Goal: Task Accomplishment & Management: Complete application form

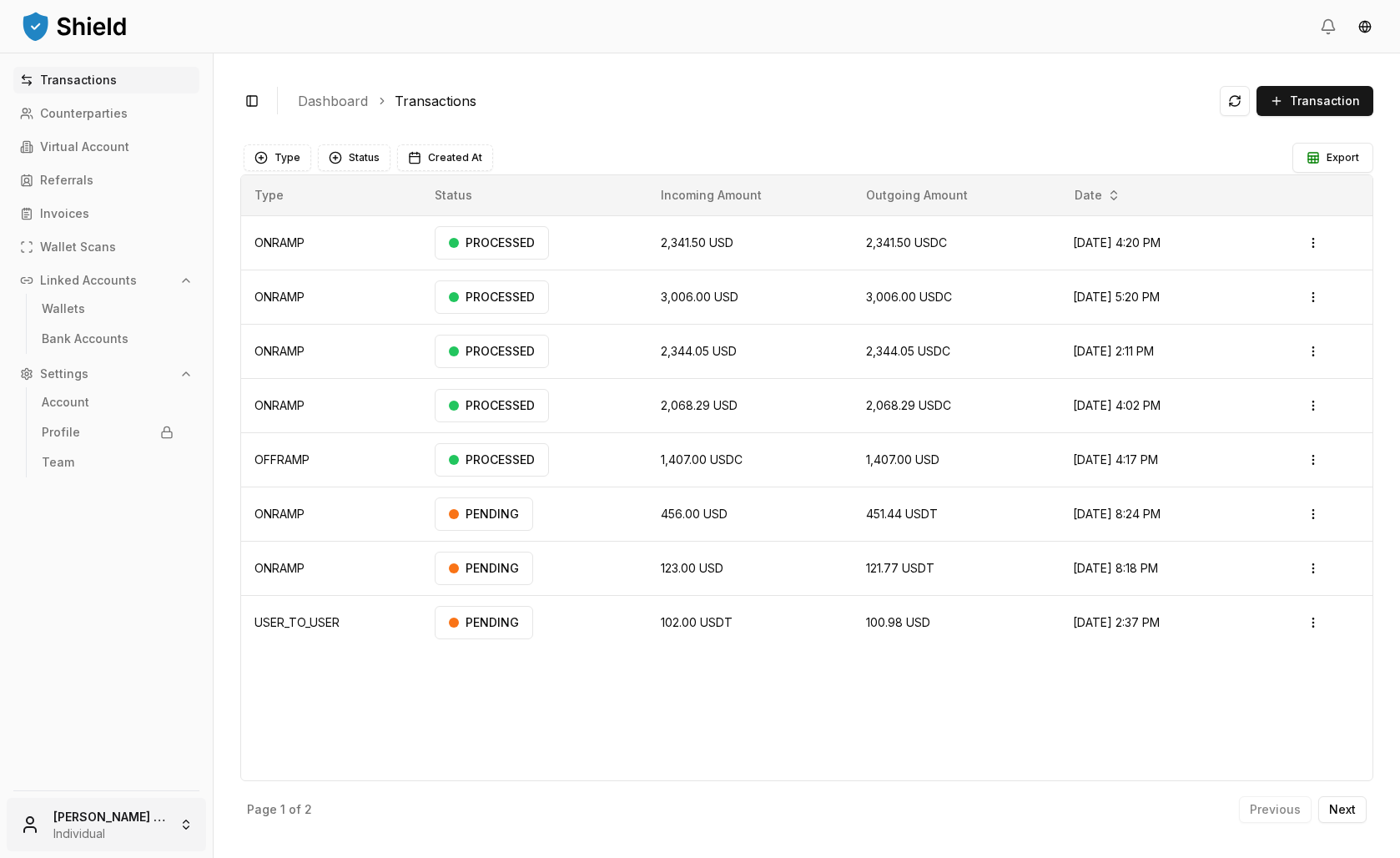
click at [48, 828] on html "Transactions Counterparties Virtual Account Referrals Invoices Wallet Scans Lin…" at bounding box center [700, 429] width 1400 height 858
click at [89, 408] on p "Account" at bounding box center [65, 402] width 48 height 11
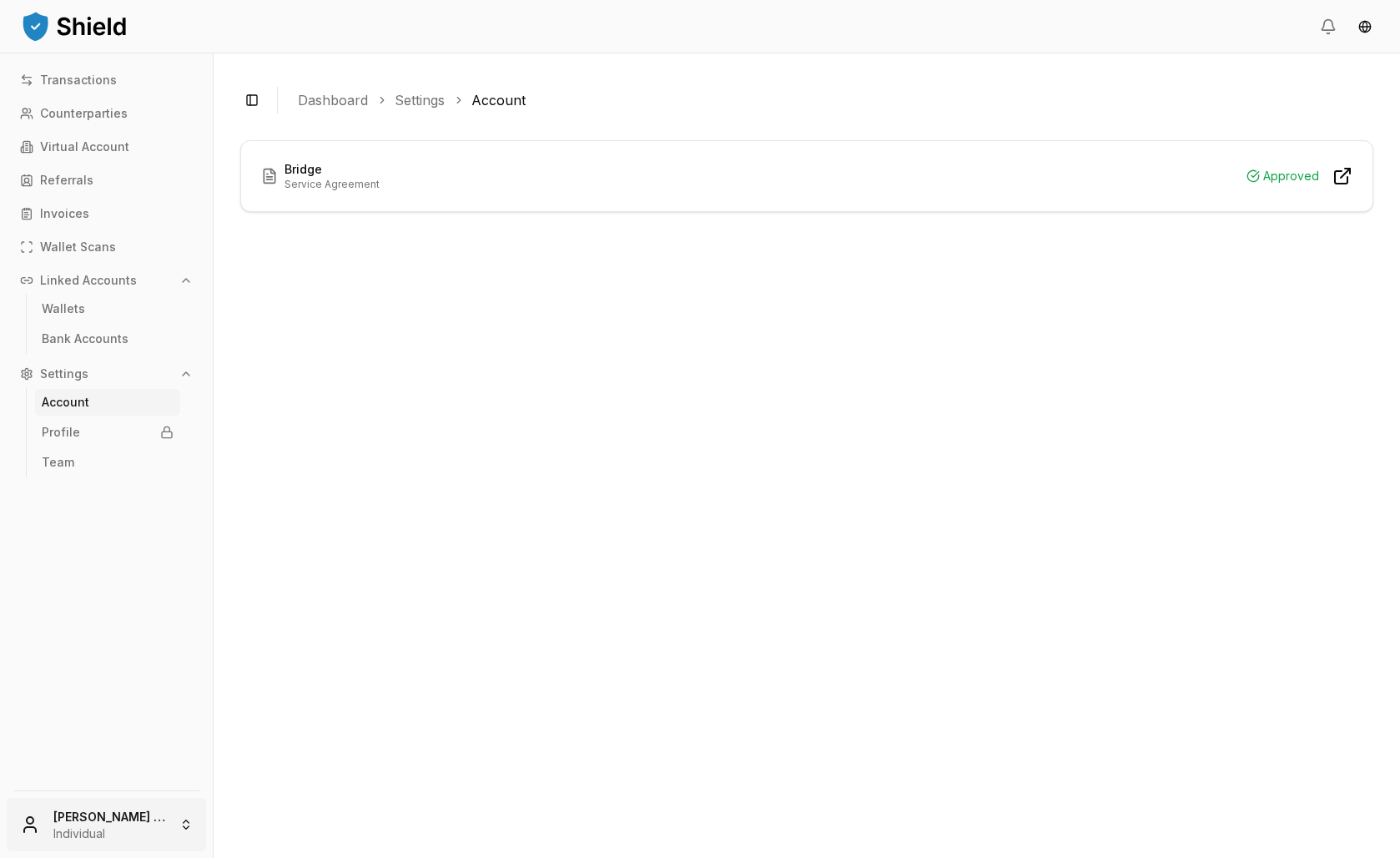
click at [151, 819] on html "Transactions Counterparties Virtual Account Referrals Invoices Wallet Scans Lin…" at bounding box center [700, 429] width 1400 height 858
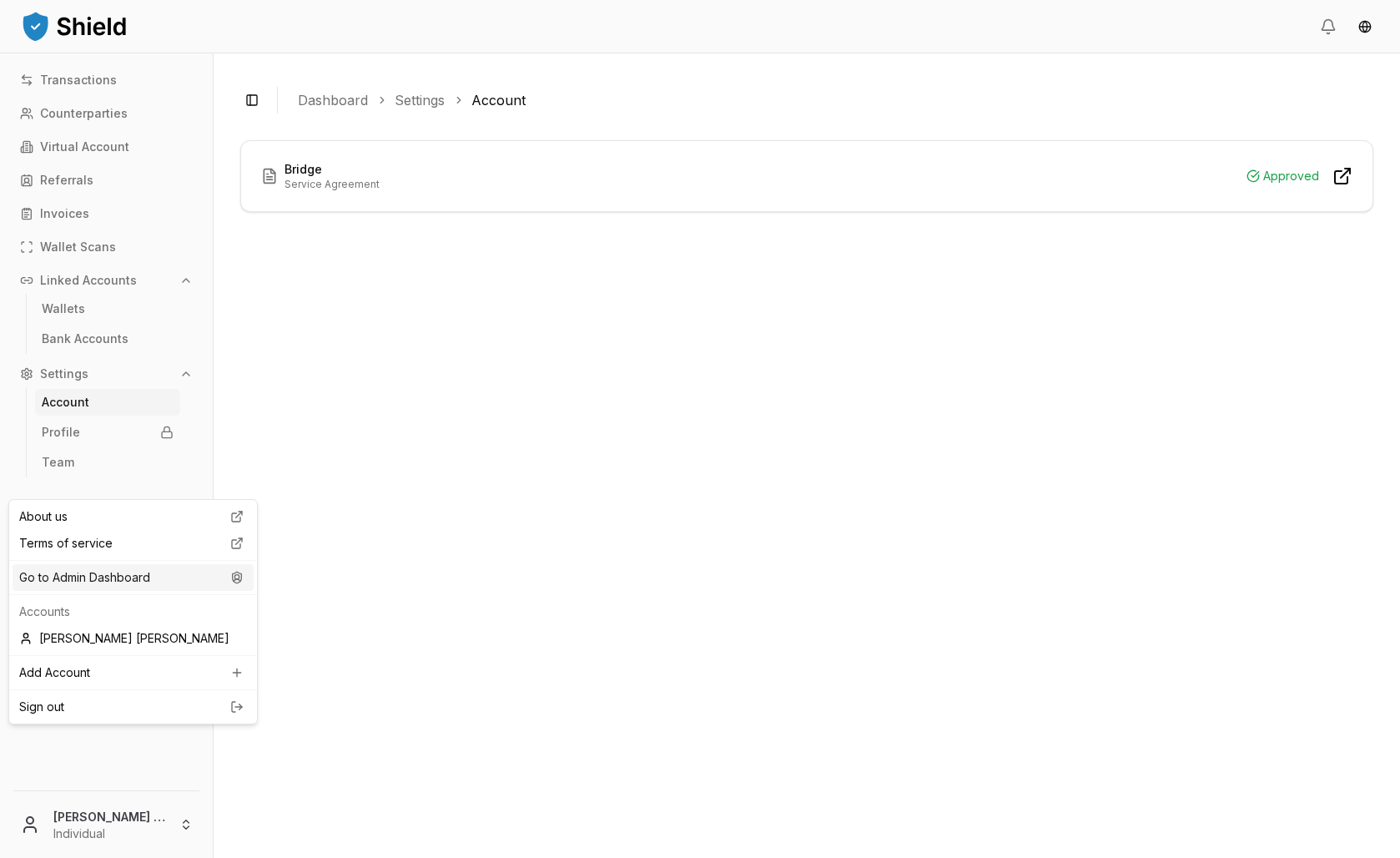
click at [116, 591] on div "Go to Admin Dashboard" at bounding box center [132, 577] width 241 height 26
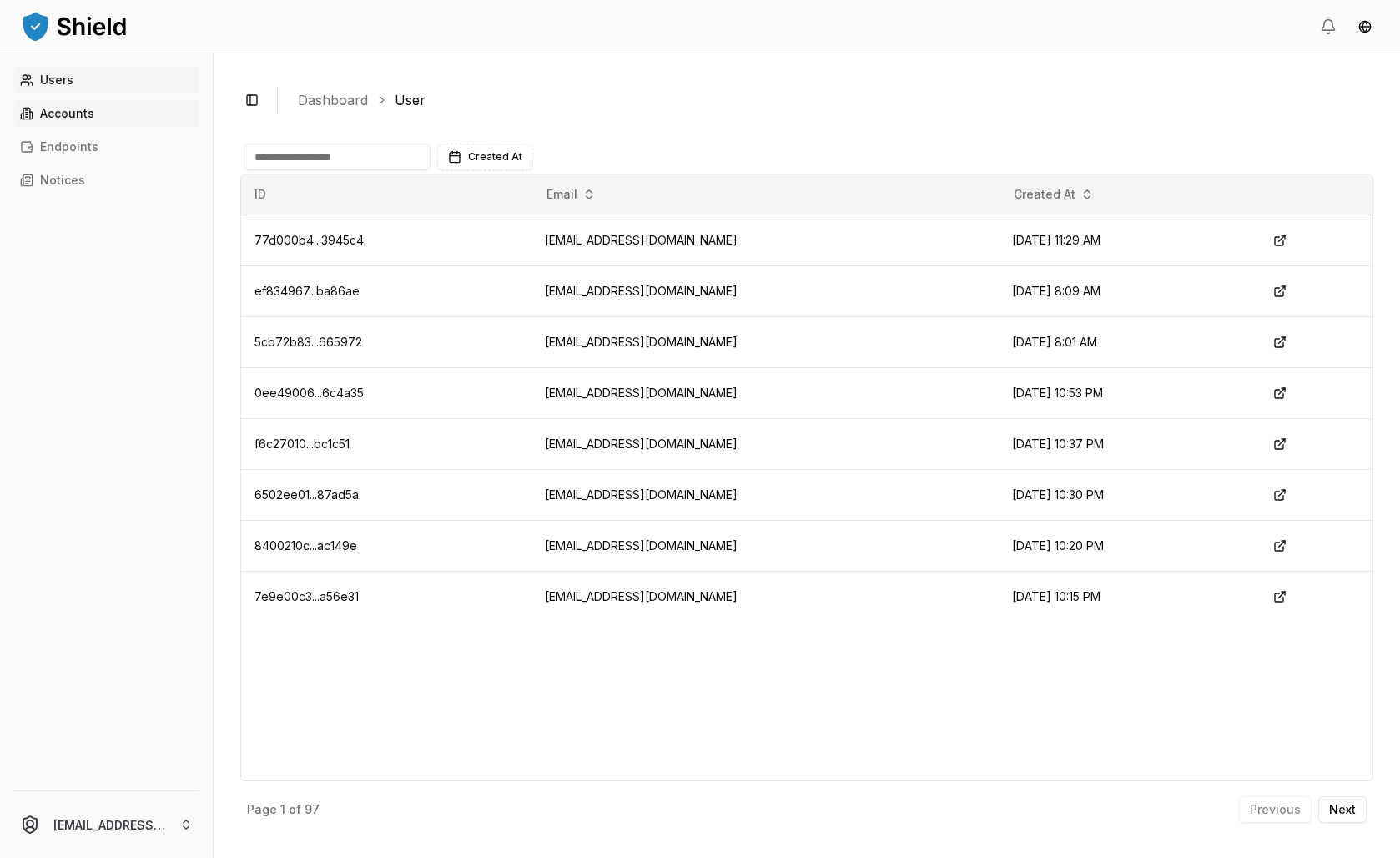
click at [70, 119] on p "Accounts" at bounding box center [68, 114] width 54 height 11
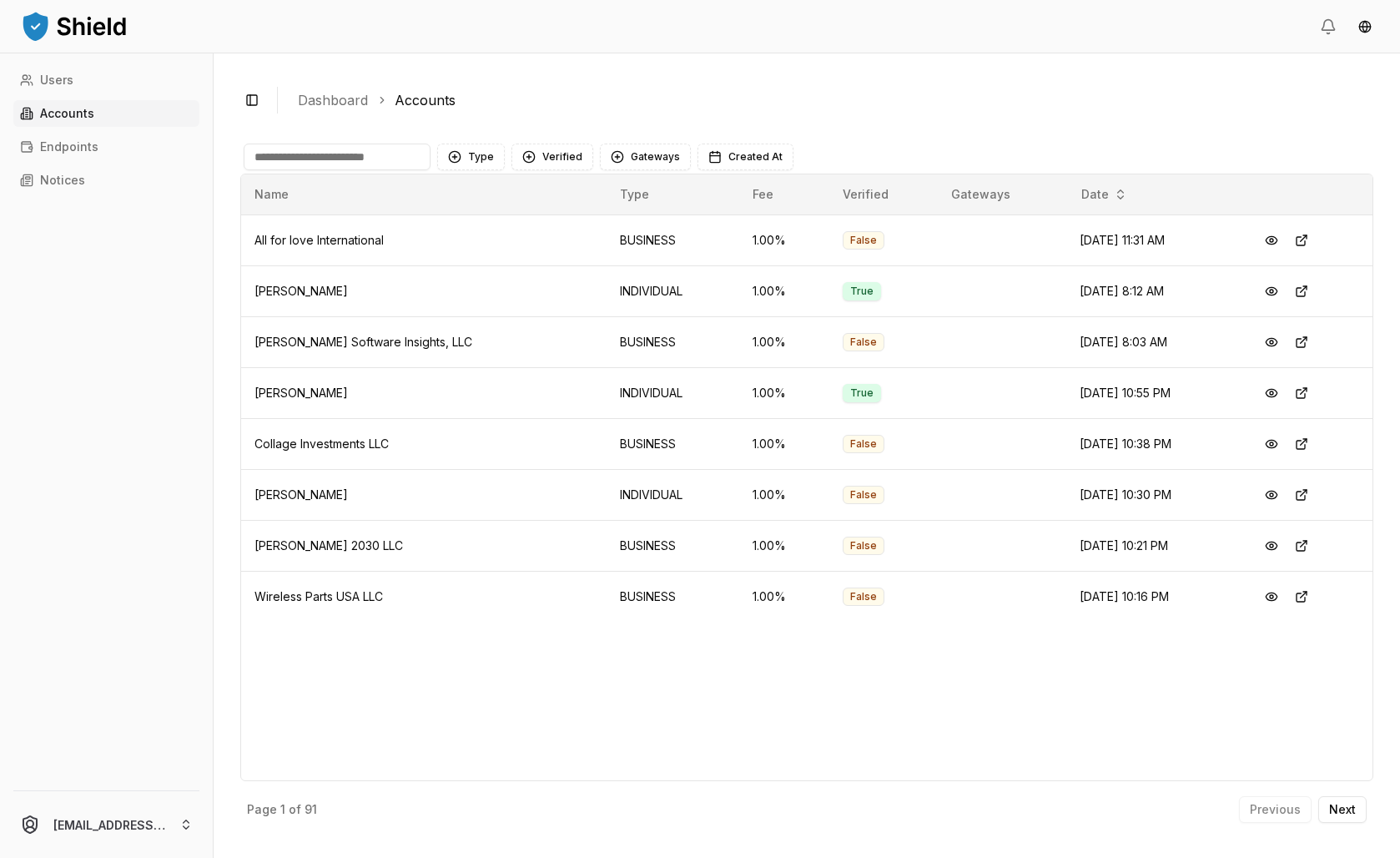
click at [402, 170] on input at bounding box center [337, 157] width 187 height 26
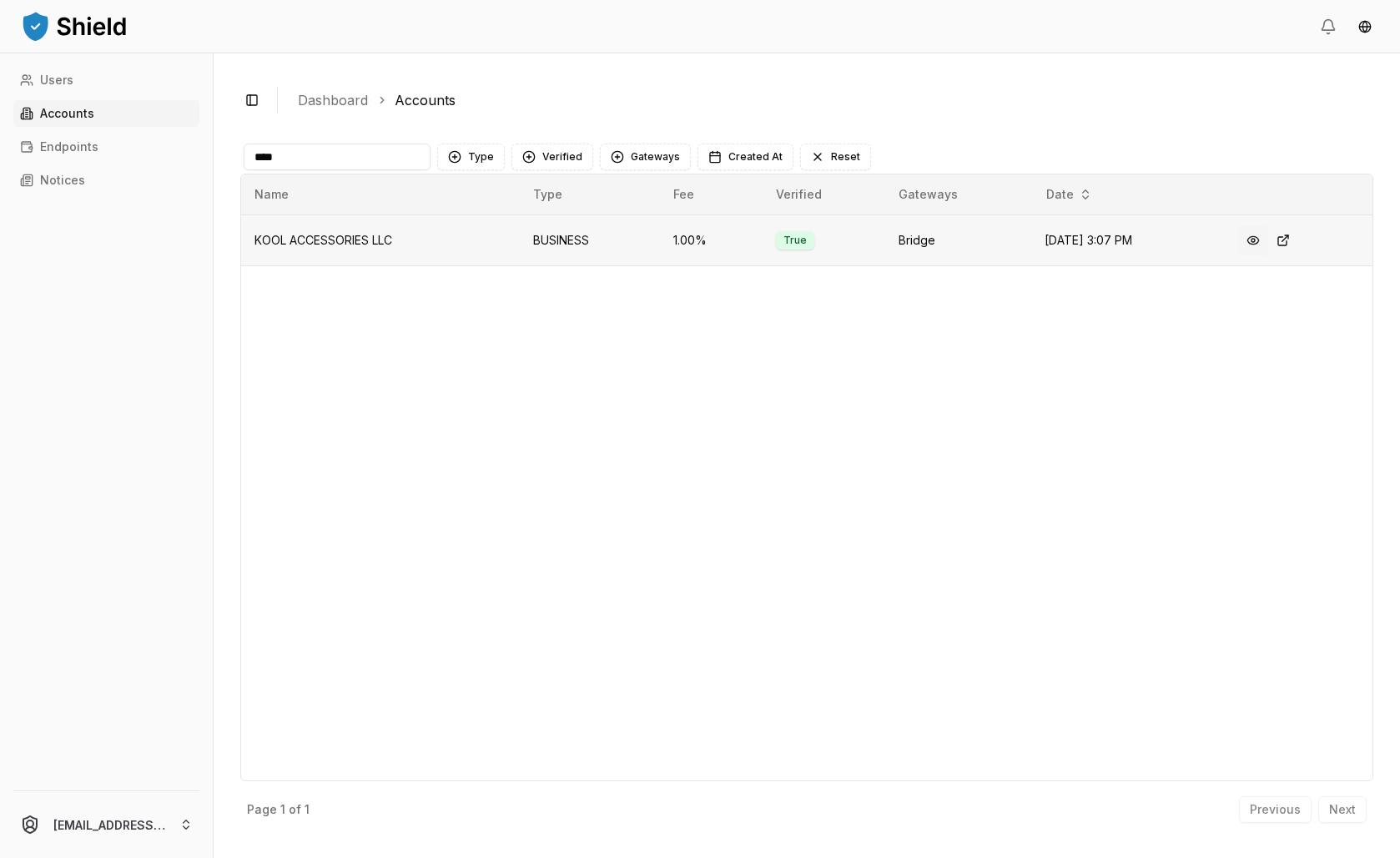
type input "****"
click at [1269, 255] on button at bounding box center [1254, 240] width 30 height 30
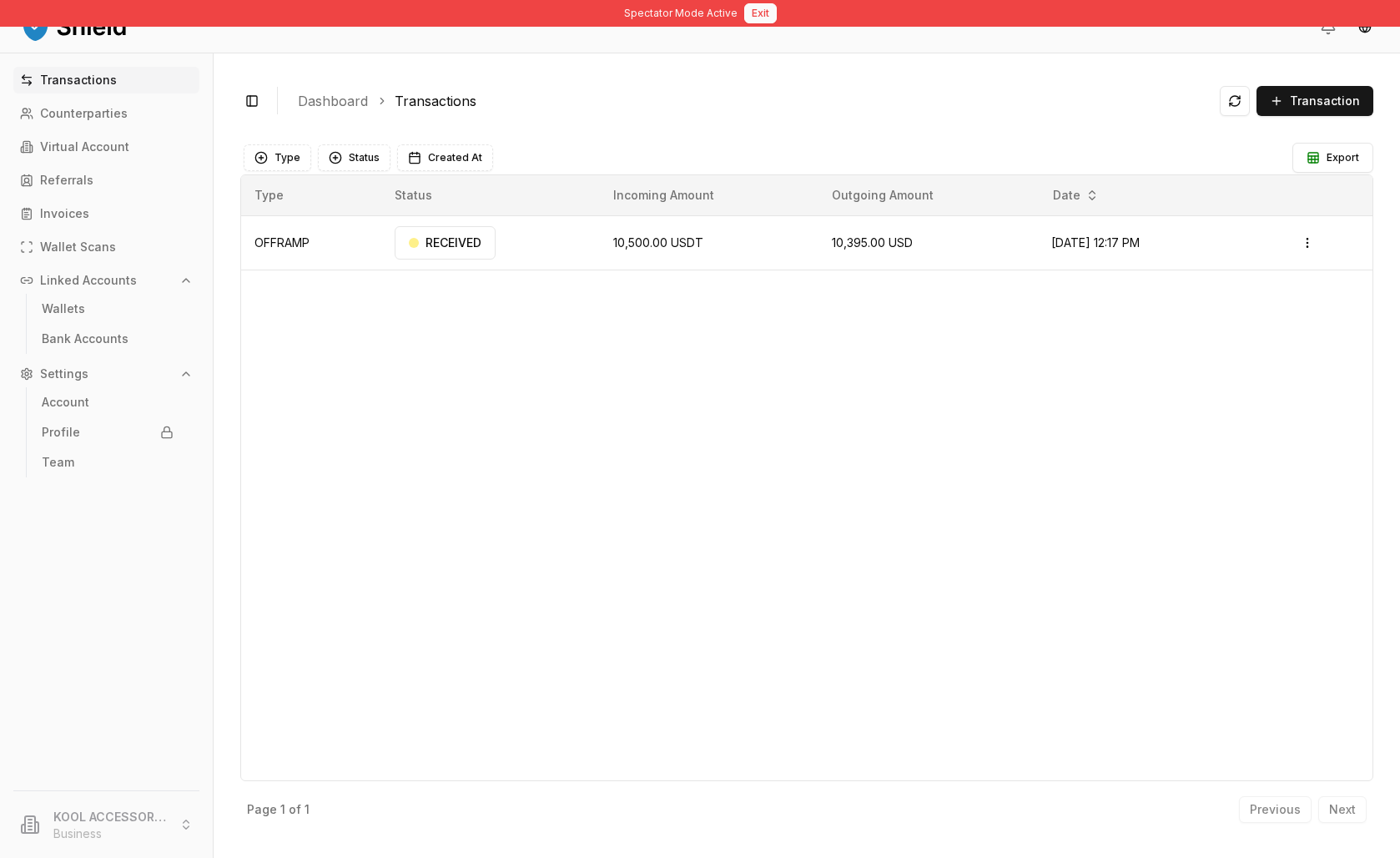
click at [765, 11] on button "Exit" at bounding box center [760, 13] width 33 height 20
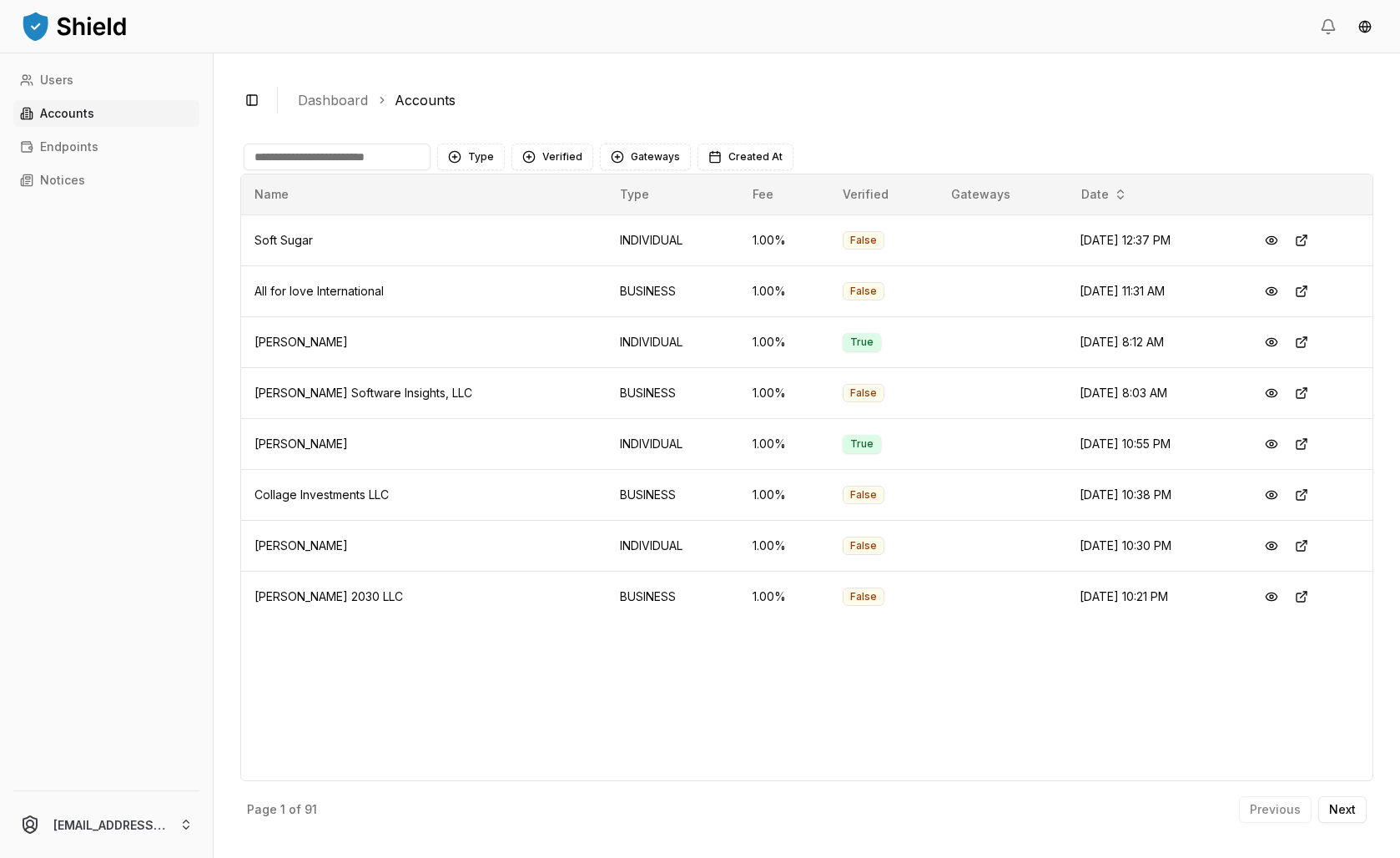
click at [403, 170] on input at bounding box center [337, 157] width 187 height 26
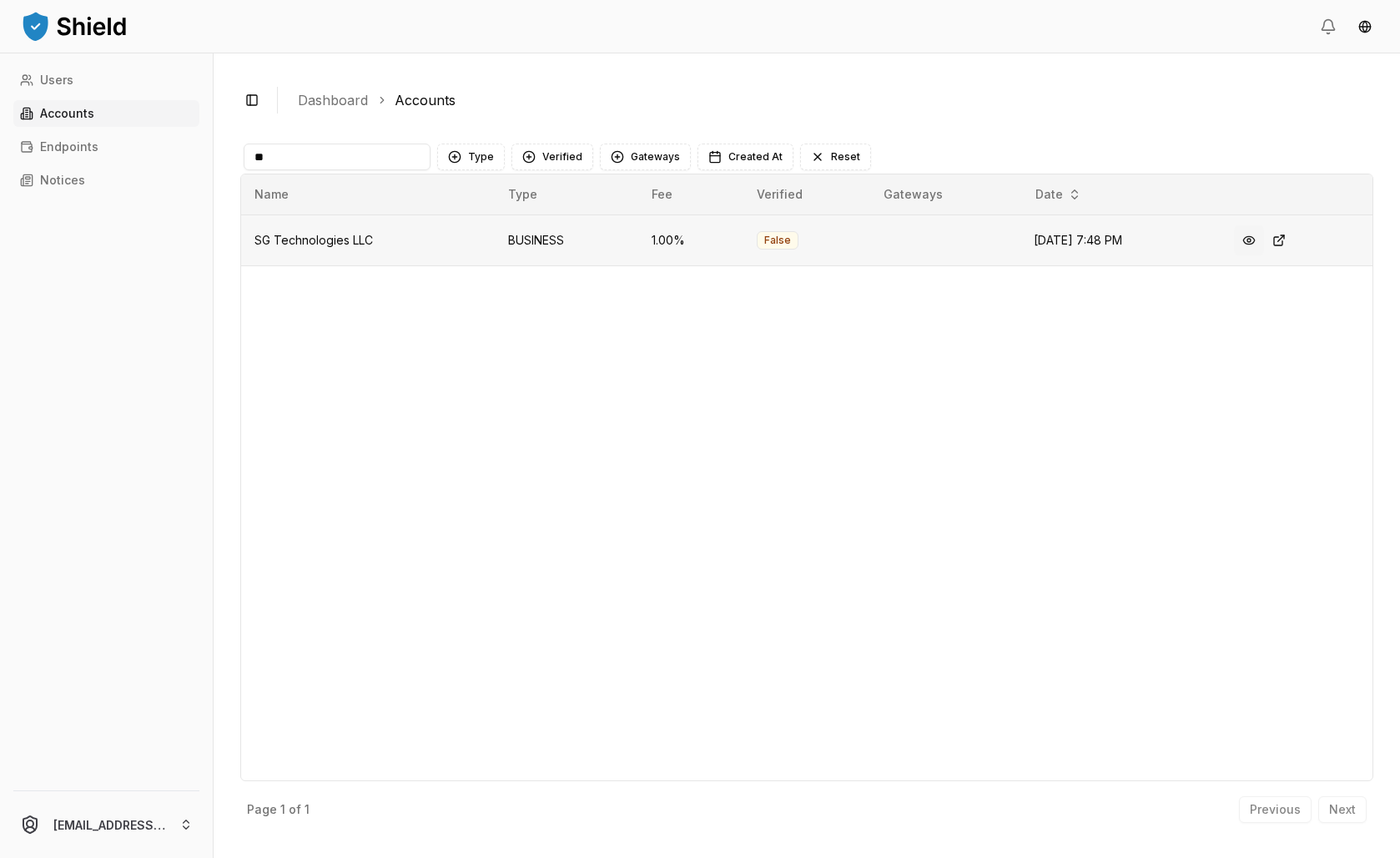
type input "**"
click at [1264, 255] on button at bounding box center [1249, 240] width 30 height 30
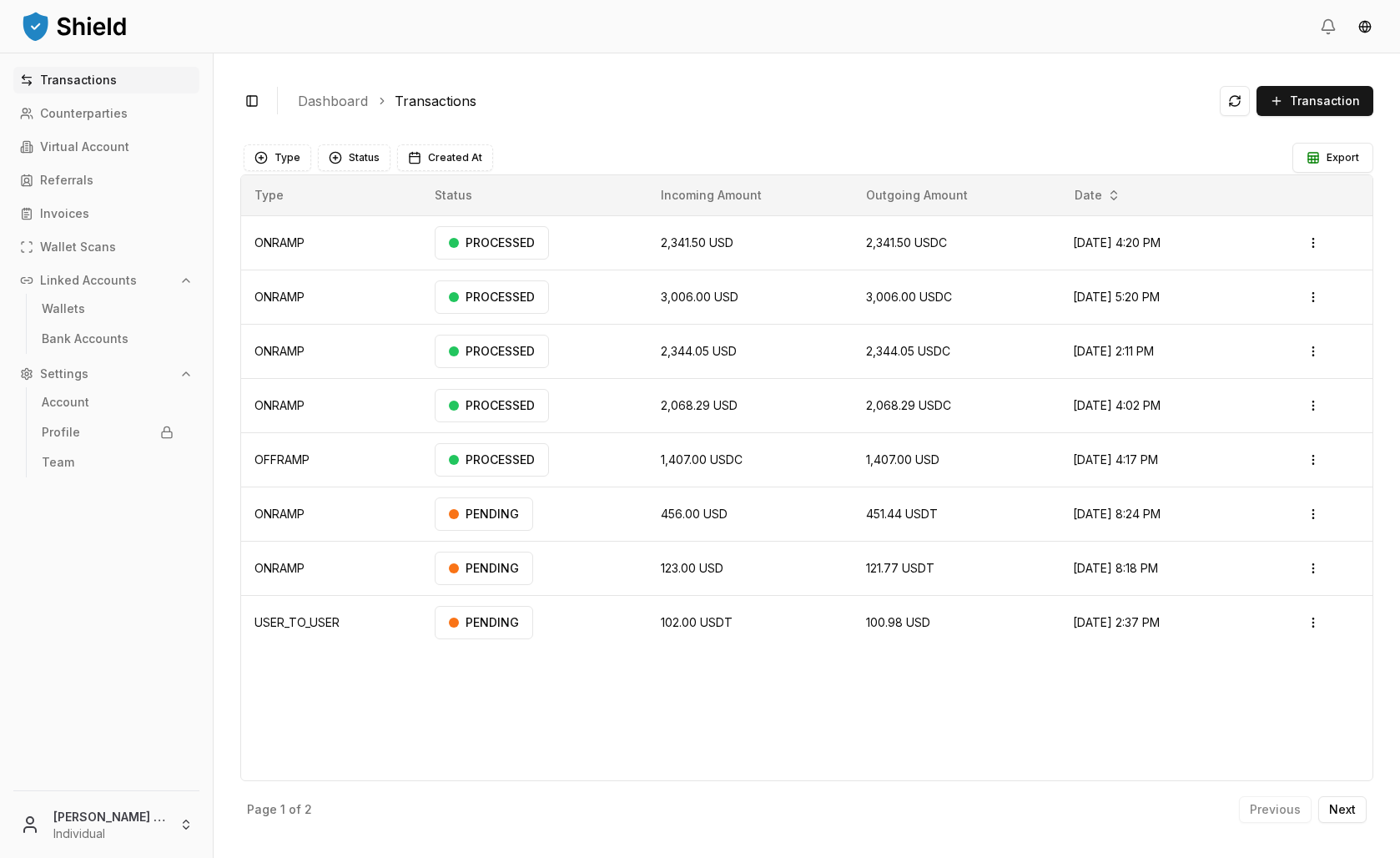
click at [180, 809] on html "Transactions Counterparties Virtual Account Referrals Invoices Wallet Scans Lin…" at bounding box center [700, 429] width 1400 height 858
click at [154, 591] on div "Go to Admin Dashboard" at bounding box center [132, 577] width 241 height 26
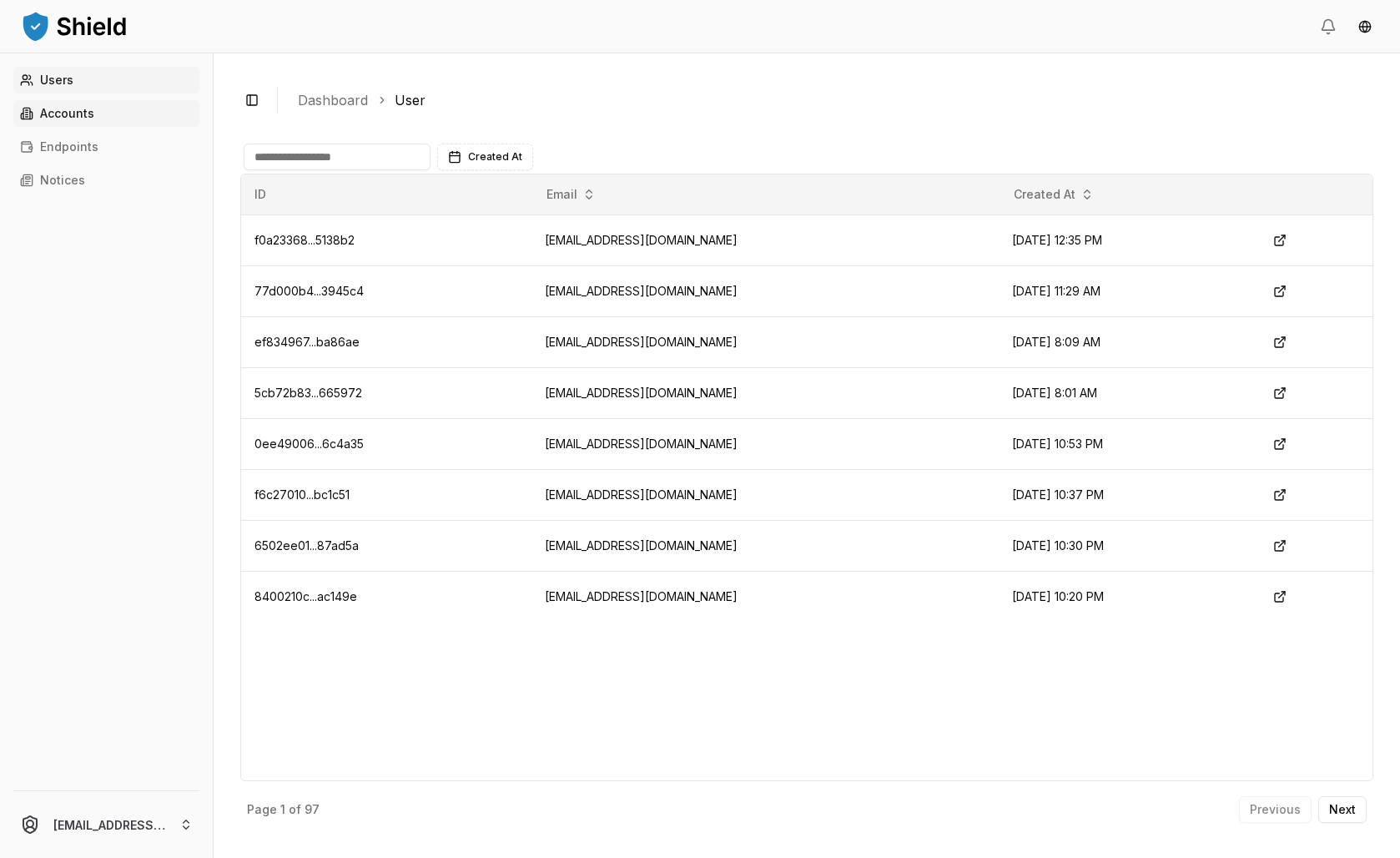
click at [104, 127] on link "Accounts" at bounding box center [106, 114] width 186 height 26
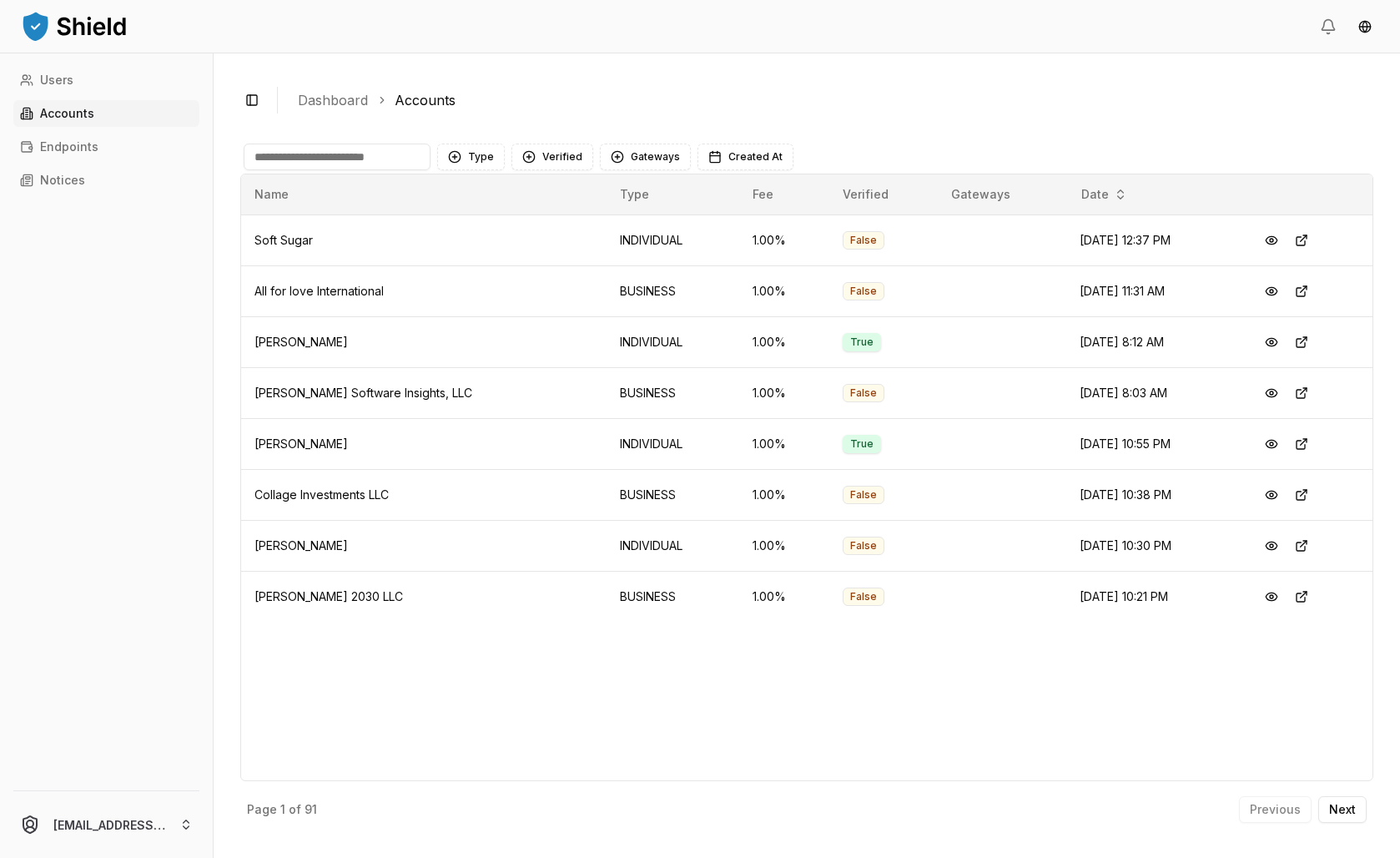
click at [393, 170] on input at bounding box center [337, 157] width 187 height 26
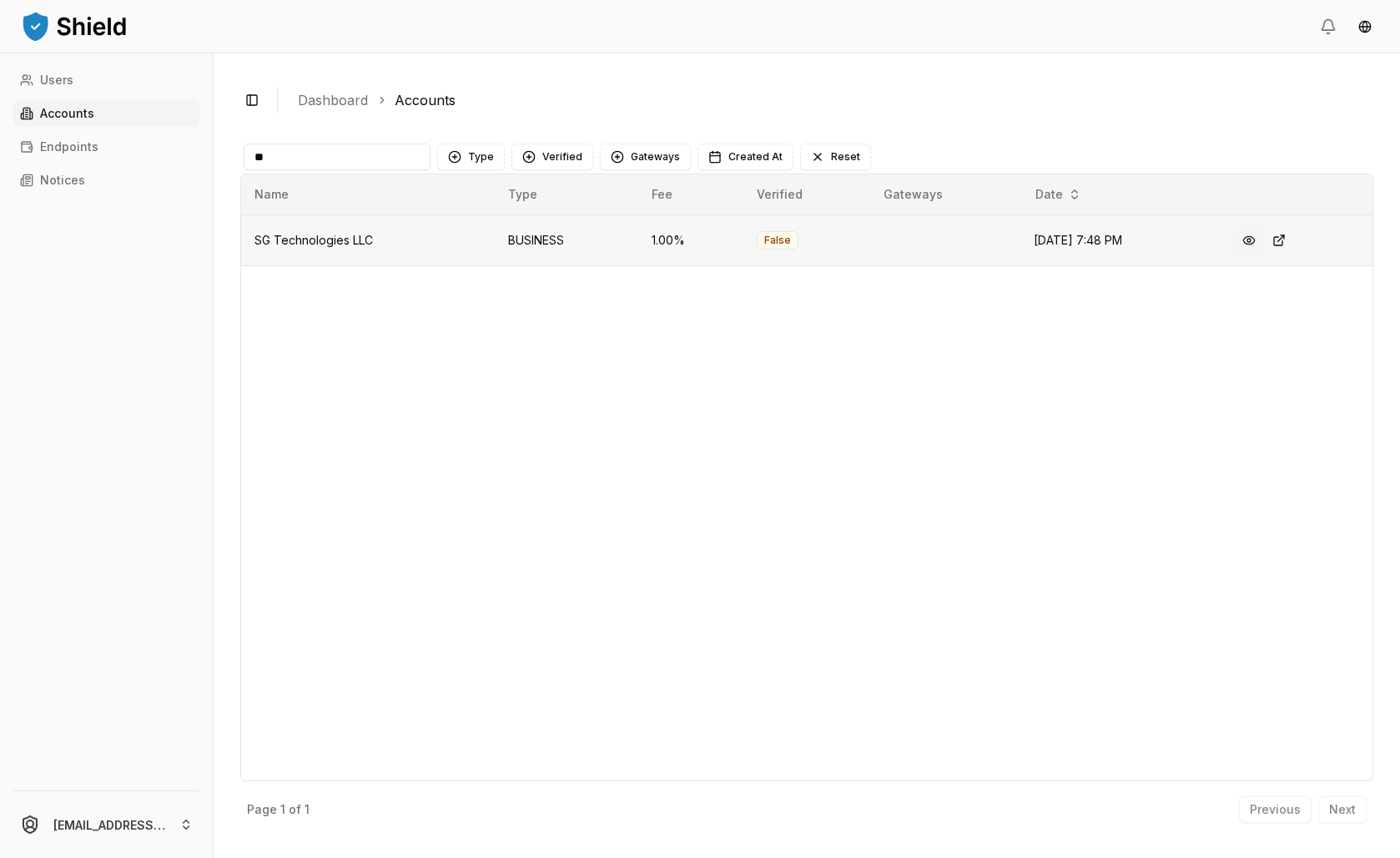
type input "**"
click at [1259, 255] on button at bounding box center [1249, 240] width 30 height 30
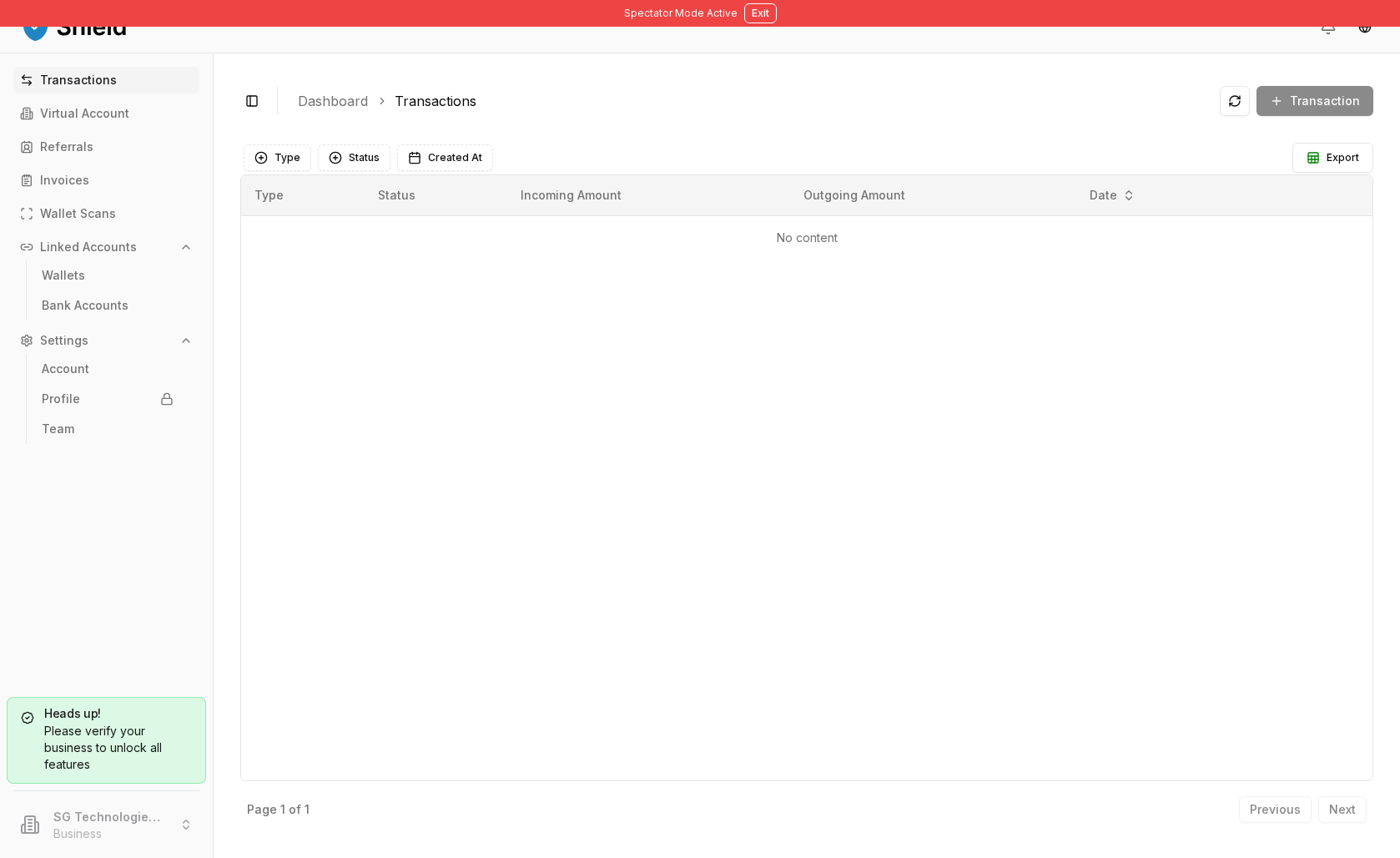
click at [179, 723] on div "Please verify your business to unlock all features" at bounding box center [106, 747] width 171 height 50
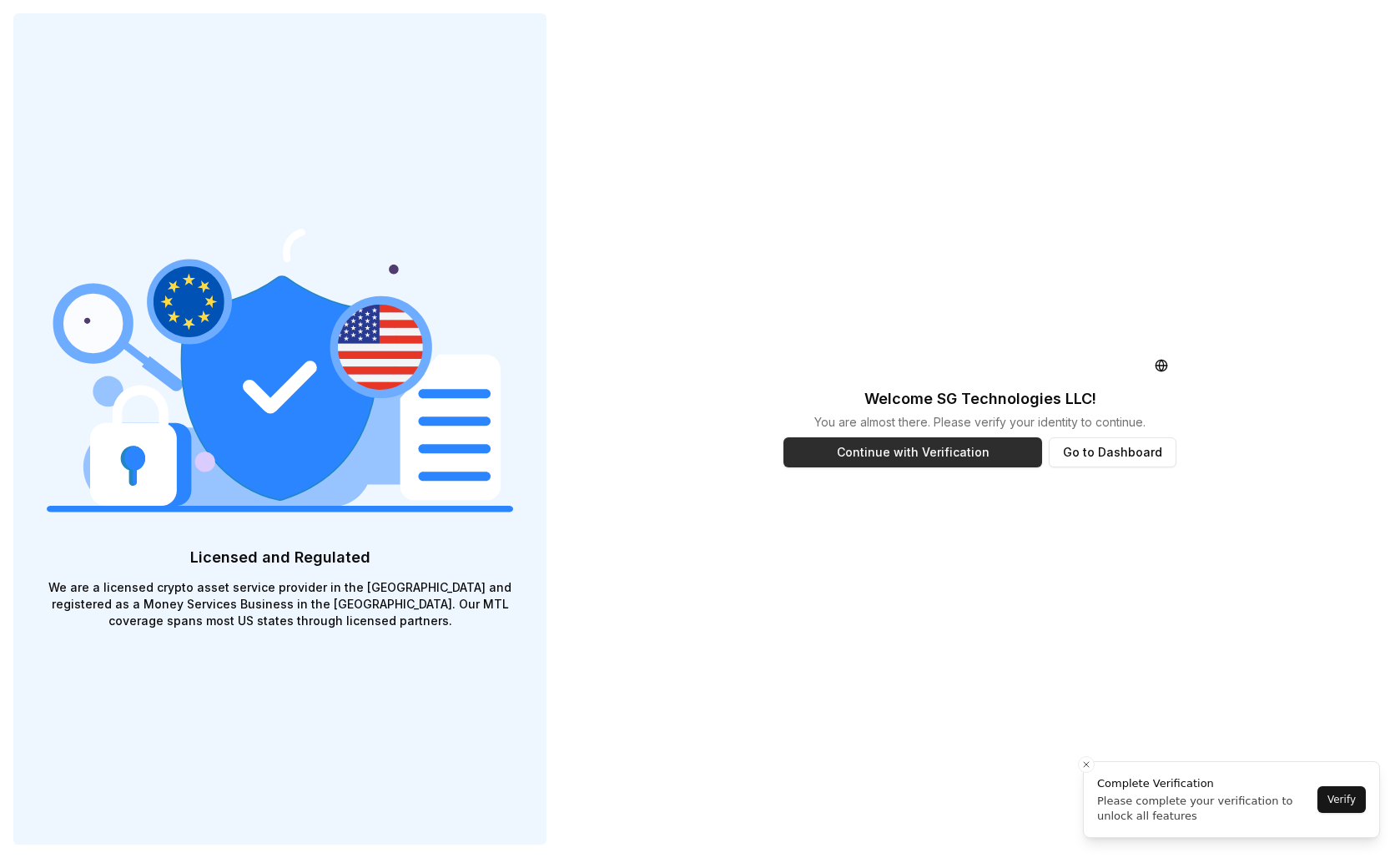
click at [915, 459] on button "Continue with Verification" at bounding box center [913, 452] width 259 height 30
click at [1134, 465] on button "Go to Dashboard" at bounding box center [1113, 452] width 128 height 30
